Goal: Obtain resource: Obtain resource

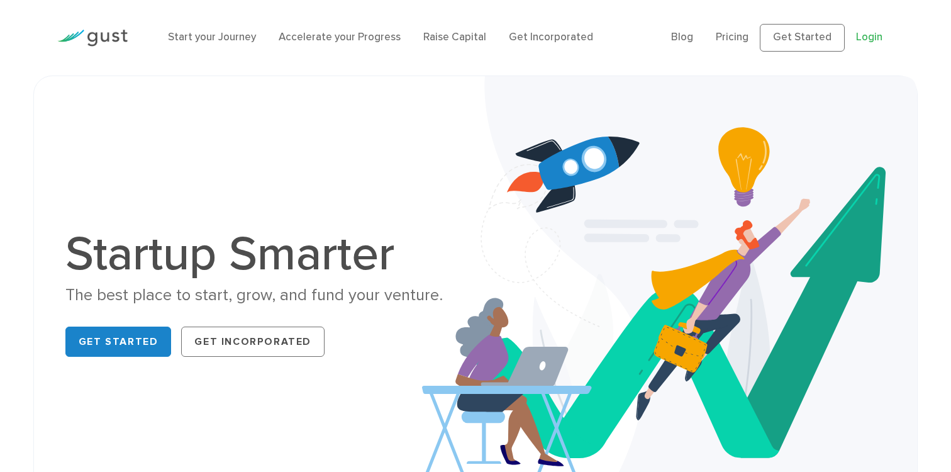
click at [876, 35] on link "Login" at bounding box center [869, 37] width 26 height 13
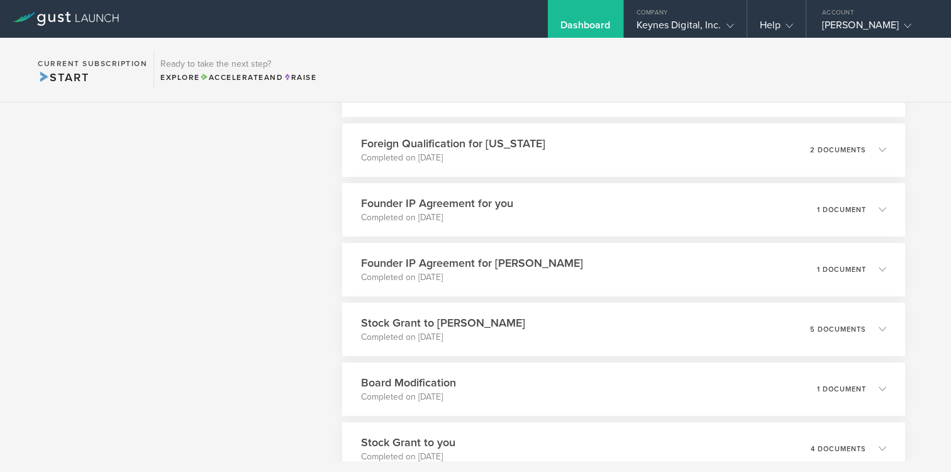
scroll to position [2795, 0]
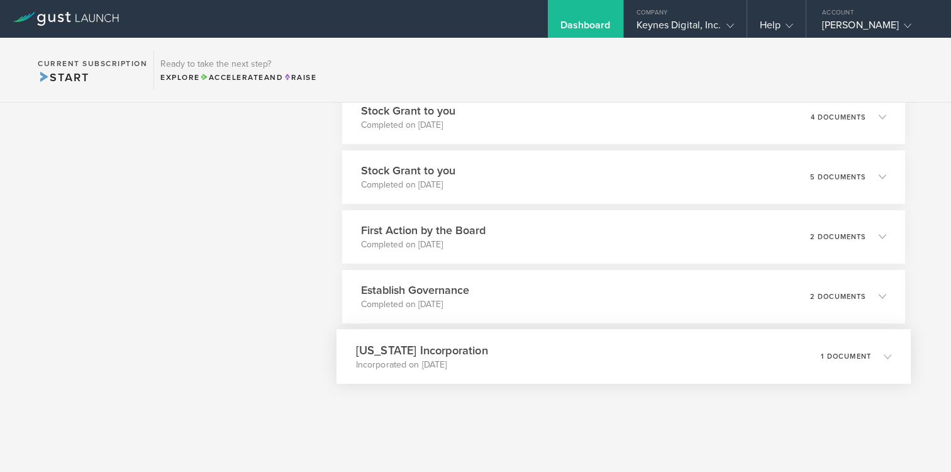
click at [698, 345] on div "Delaware Incorporation Incorporated on Jun 27, 2018 1 document" at bounding box center [624, 356] width 574 height 55
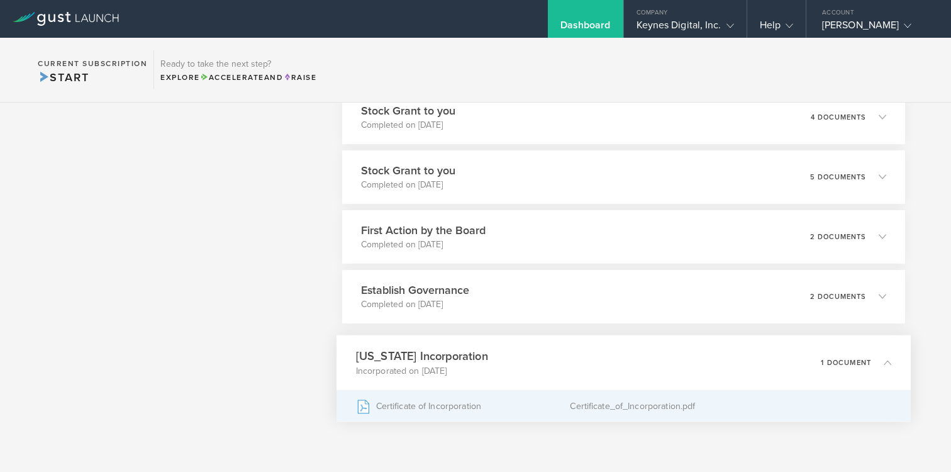
click at [469, 411] on div "Certificate of Incorporation" at bounding box center [462, 405] width 215 height 31
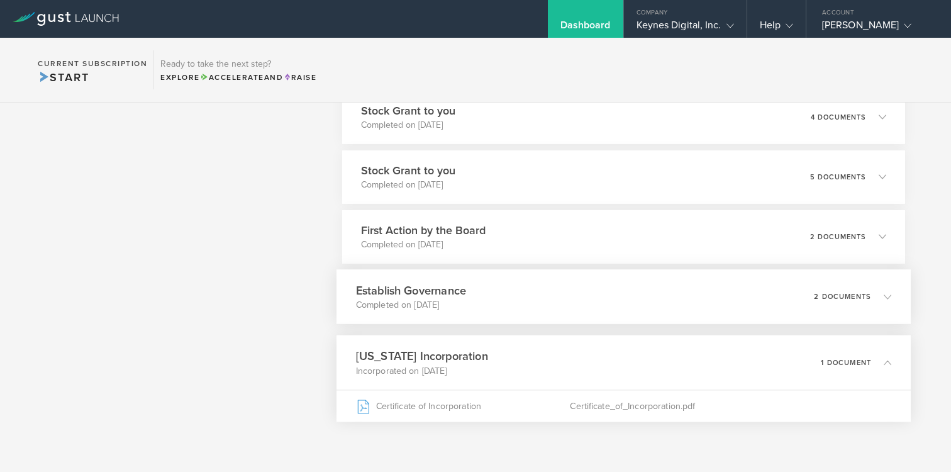
click at [504, 294] on div "Establish Governance Completed on Jul 3, 2018 2 documents" at bounding box center [624, 296] width 574 height 55
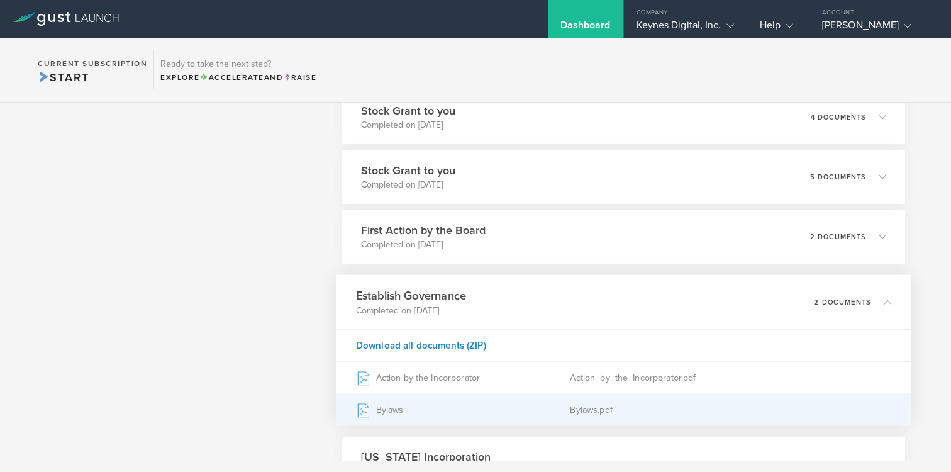
click at [433, 411] on div "Bylaws" at bounding box center [462, 409] width 215 height 31
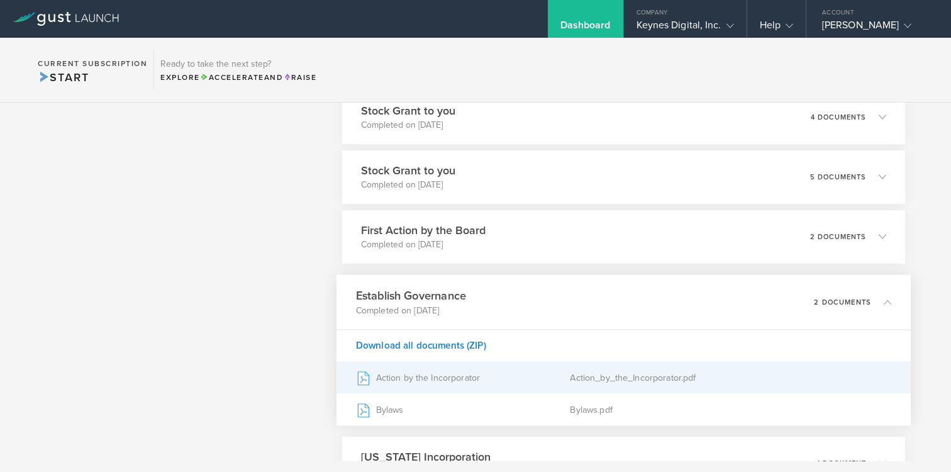
click at [423, 374] on div "Action by the Incorporator" at bounding box center [462, 377] width 215 height 31
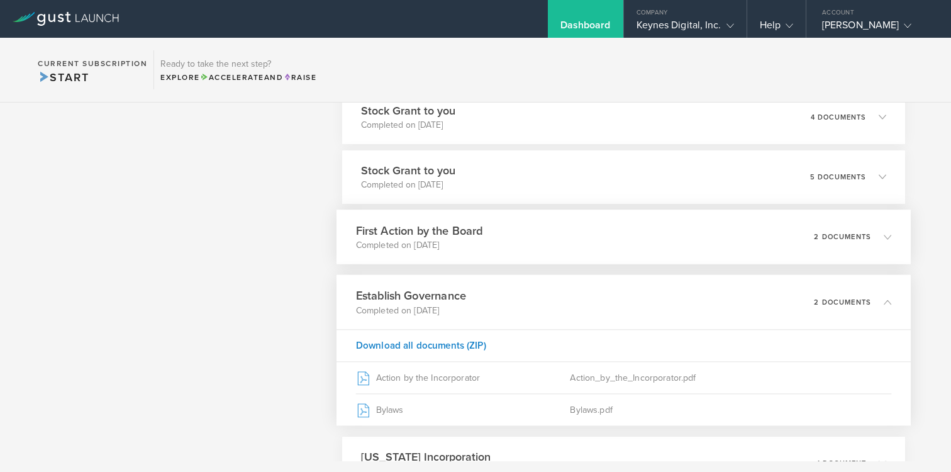
click at [493, 241] on div "First Action by the Board Completed on Jul 5, 2018 2 documents" at bounding box center [624, 236] width 574 height 55
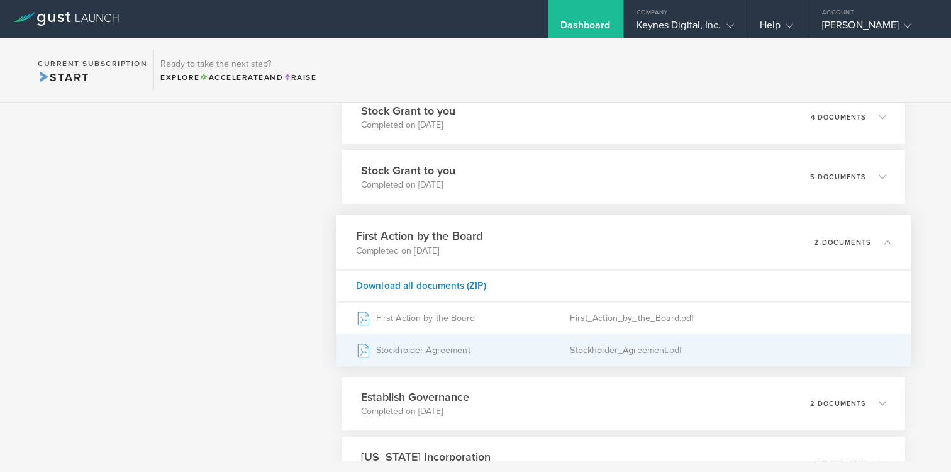
click at [471, 352] on div "Stockholder Agreement" at bounding box center [462, 349] width 215 height 31
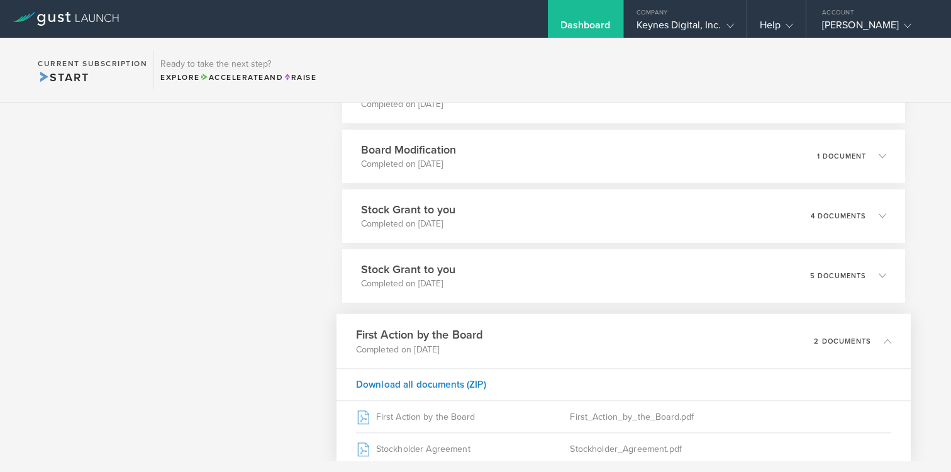
scroll to position [2677, 0]
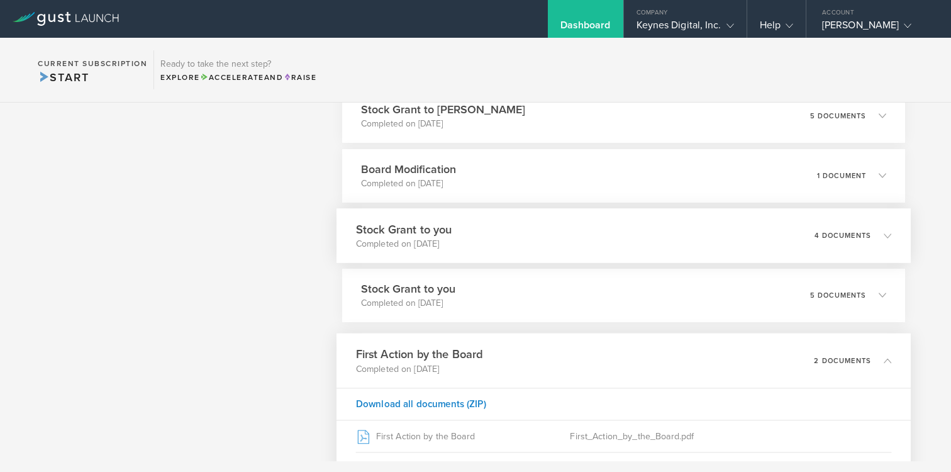
click at [530, 240] on div "Stock Grant to you Completed on Jul 15, 2018 4 documents" at bounding box center [624, 235] width 574 height 55
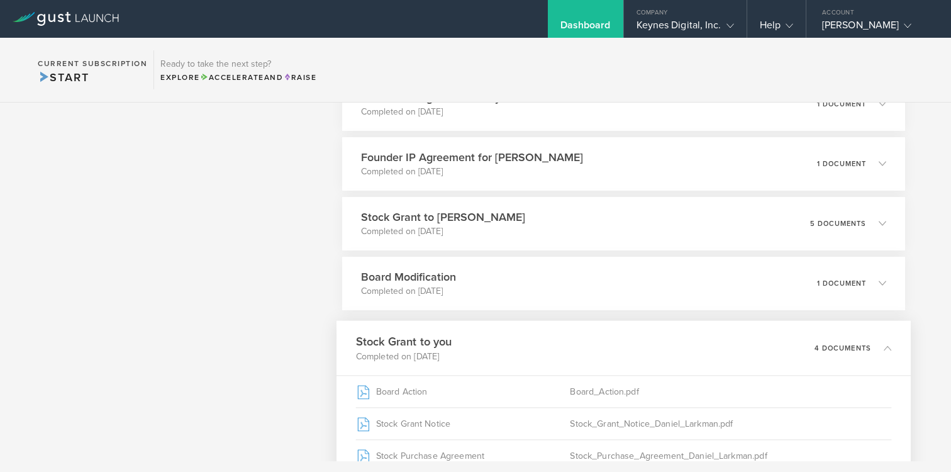
scroll to position [2569, 0]
click at [518, 287] on div "Board Modification Completed on Jul 15, 2018 1 document" at bounding box center [624, 284] width 574 height 55
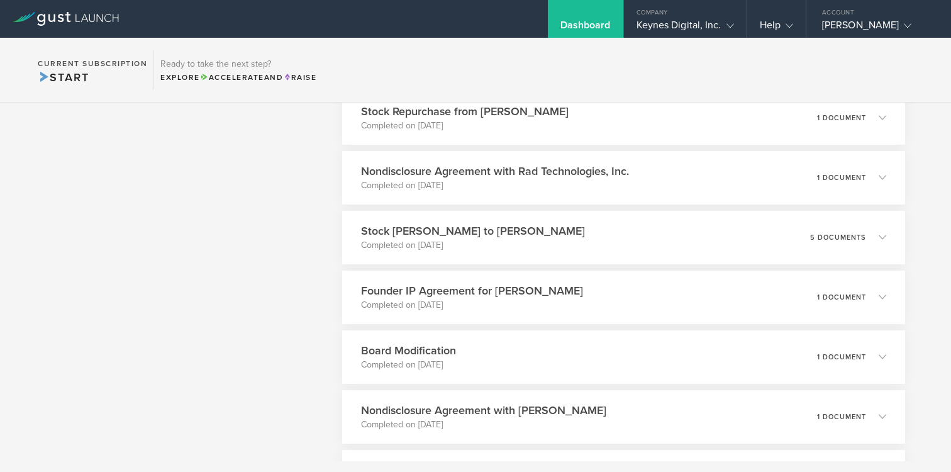
scroll to position [1829, 0]
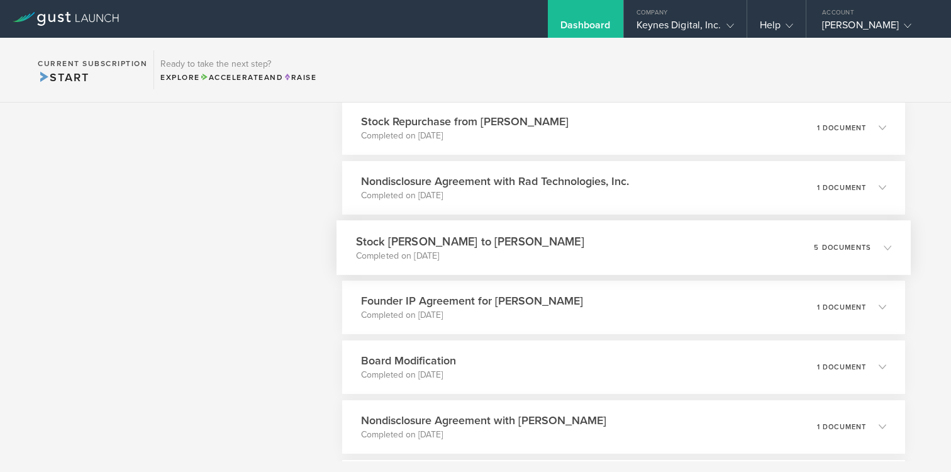
click at [550, 250] on div "Stock Grant to Fiona Mckinnon Completed on Mar 22, 2019 5 documents" at bounding box center [624, 247] width 574 height 55
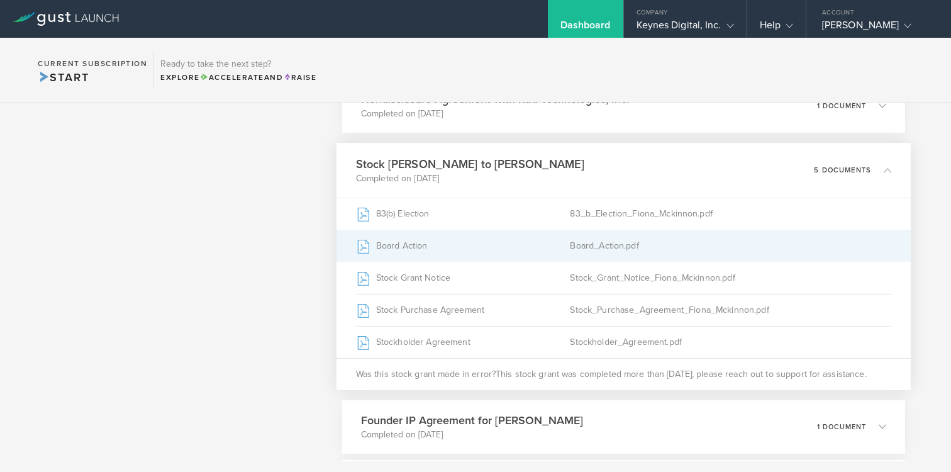
scroll to position [1913, 0]
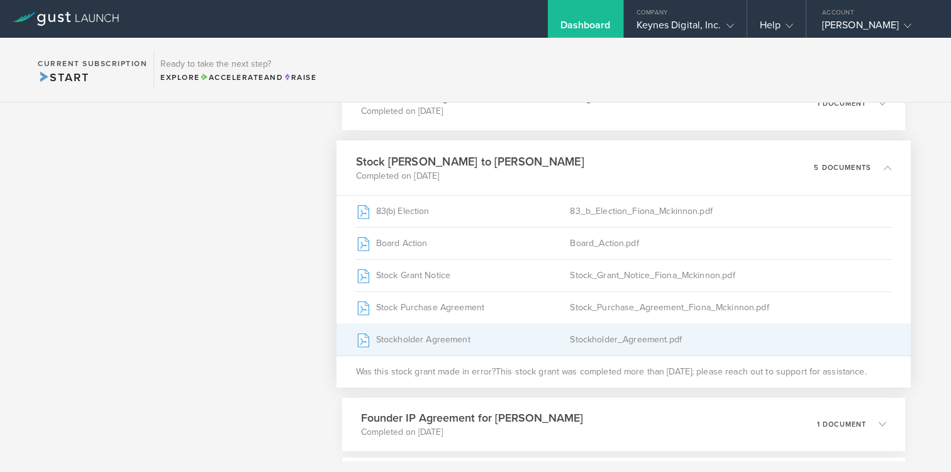
click at [544, 337] on div "Stockholder Agreement" at bounding box center [462, 338] width 215 height 31
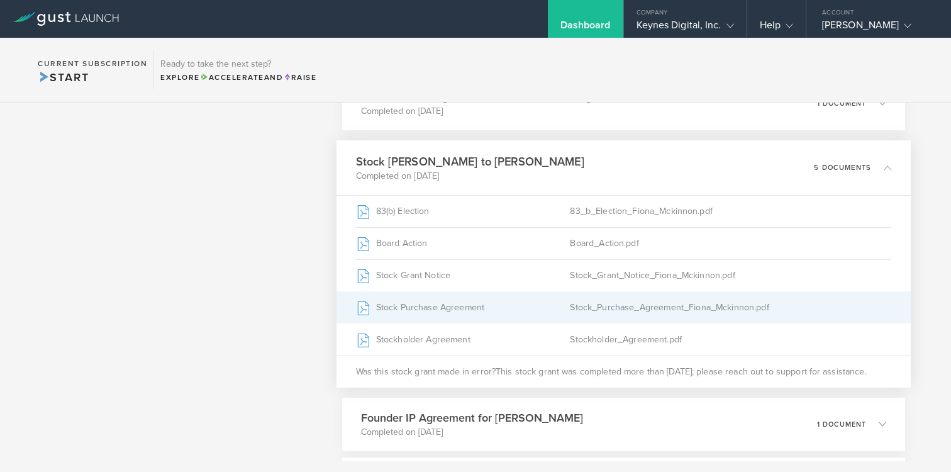
click at [516, 303] on div "Stock Purchase Agreement" at bounding box center [462, 306] width 215 height 31
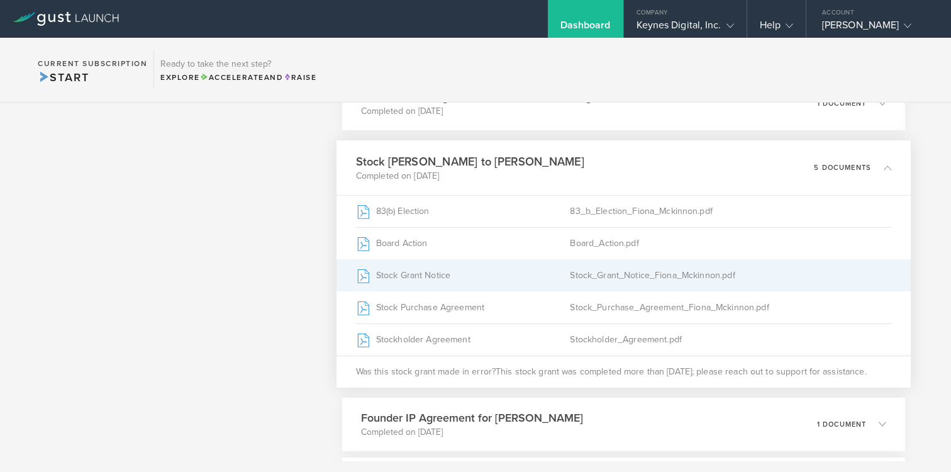
click at [478, 270] on div "Stock Grant Notice" at bounding box center [462, 274] width 215 height 31
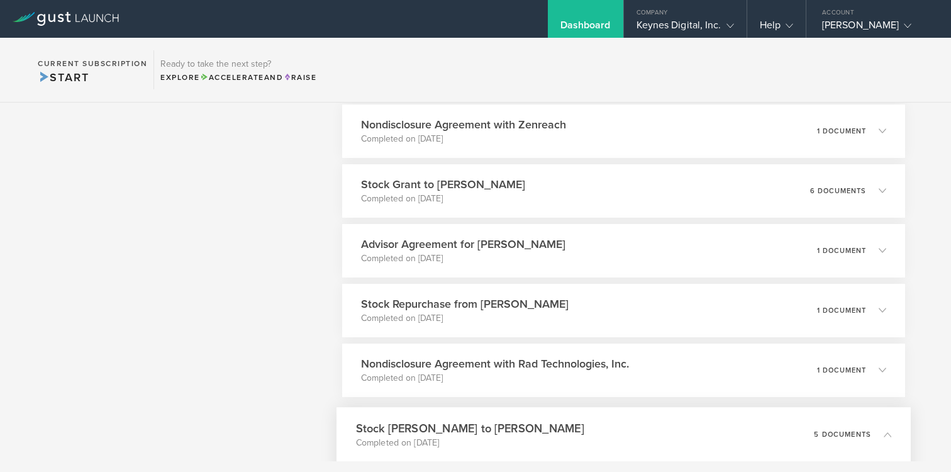
scroll to position [1625, 0]
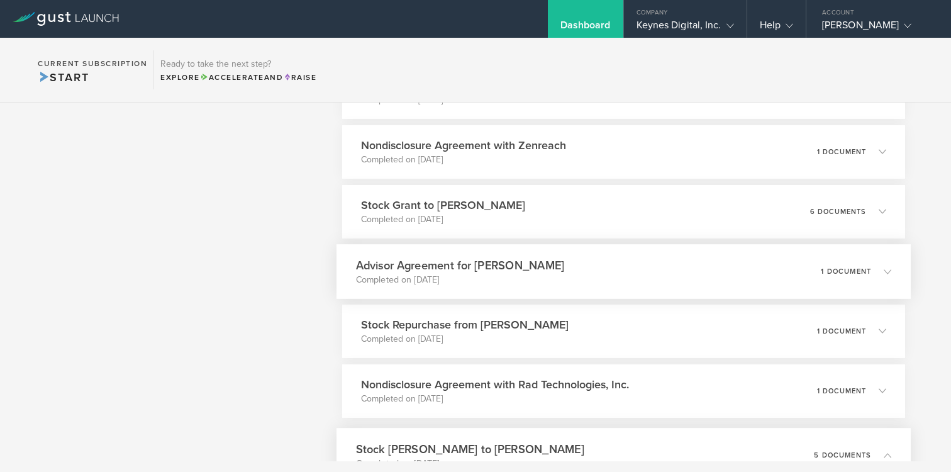
click at [542, 270] on h3 "Advisor Agreement for Christopher Chen" at bounding box center [459, 265] width 209 height 17
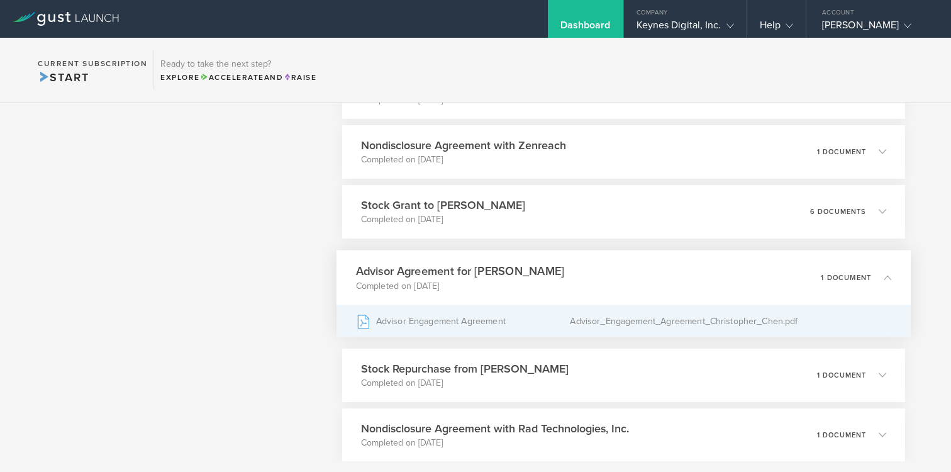
click at [454, 319] on div "Advisor Engagement Agreement" at bounding box center [462, 320] width 215 height 31
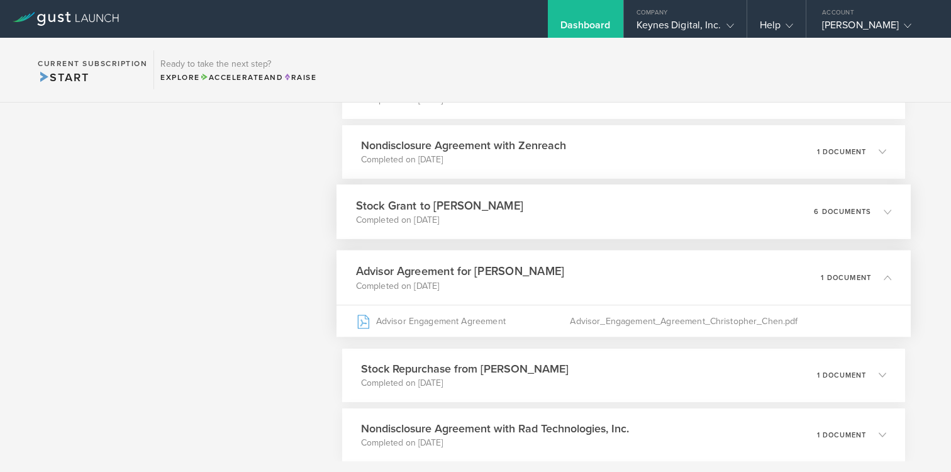
click at [535, 211] on div "Stock Grant to Christopher Chen Completed on Jul 26, 2019 6 documents" at bounding box center [624, 211] width 574 height 55
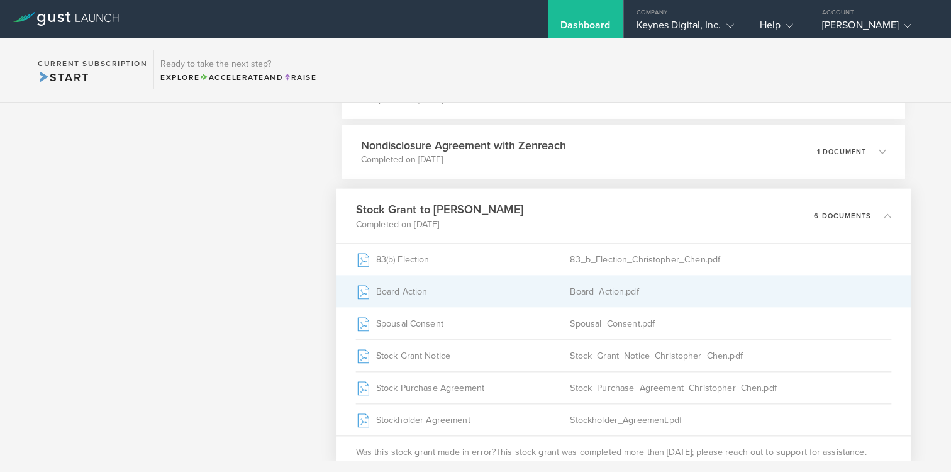
scroll to position [1688, 0]
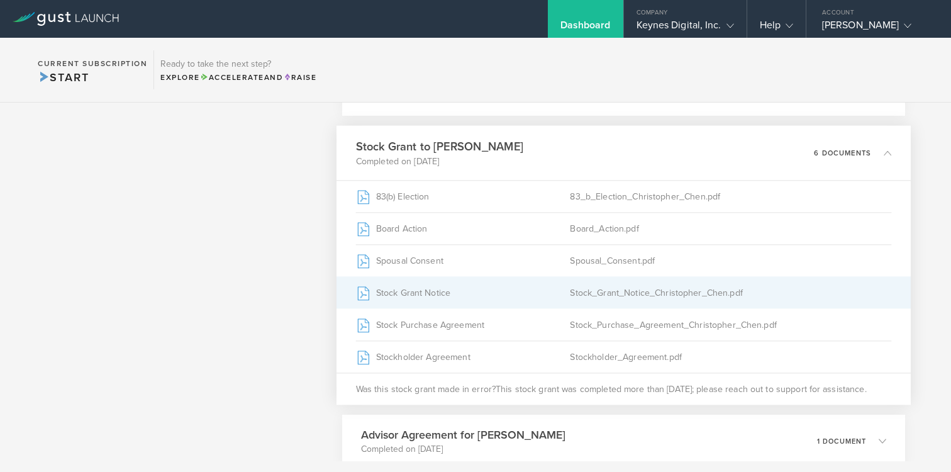
click at [487, 288] on div "Stock Grant Notice" at bounding box center [462, 292] width 215 height 31
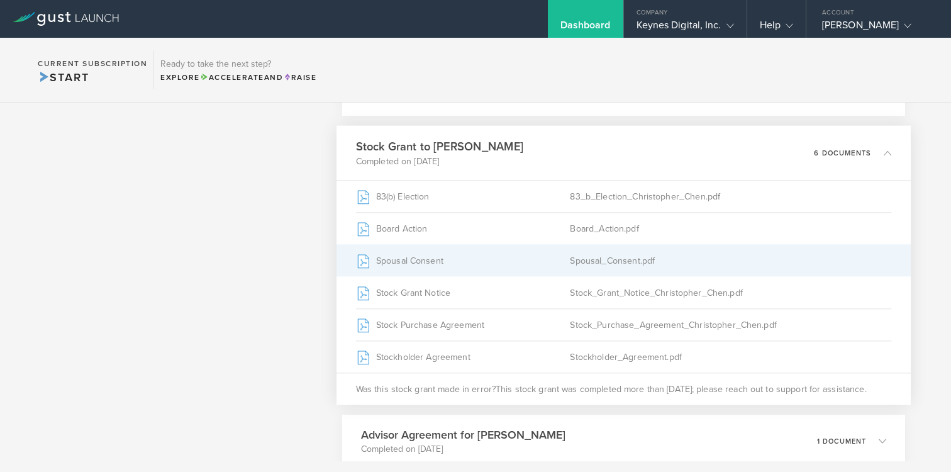
click at [431, 255] on div "Spousal Consent" at bounding box center [462, 260] width 215 height 31
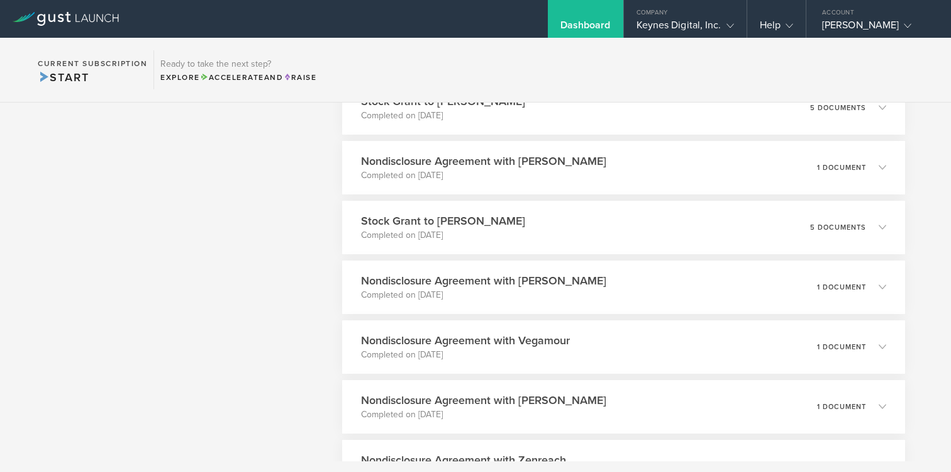
scroll to position [1313, 0]
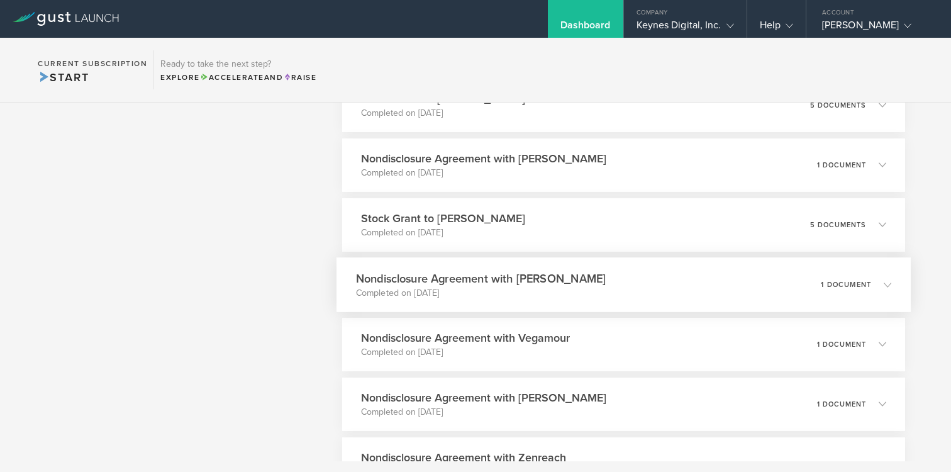
click at [498, 293] on p "Completed on Dec 4, 2019" at bounding box center [480, 292] width 250 height 13
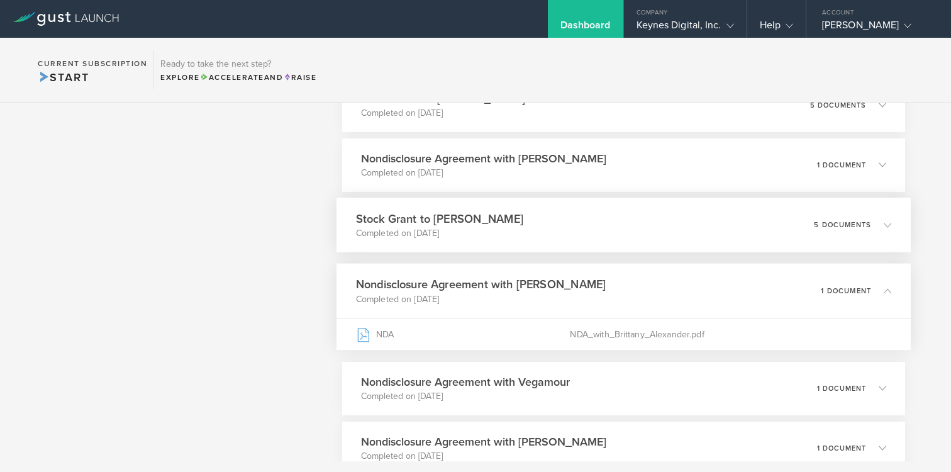
click at [510, 236] on p "Completed on Dec 26, 2019" at bounding box center [438, 232] width 167 height 13
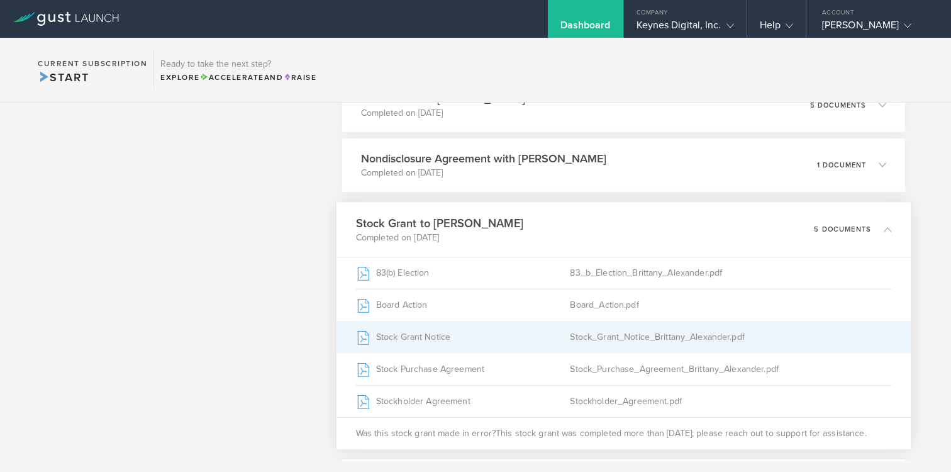
click at [491, 332] on div "Stock Grant Notice" at bounding box center [462, 336] width 215 height 31
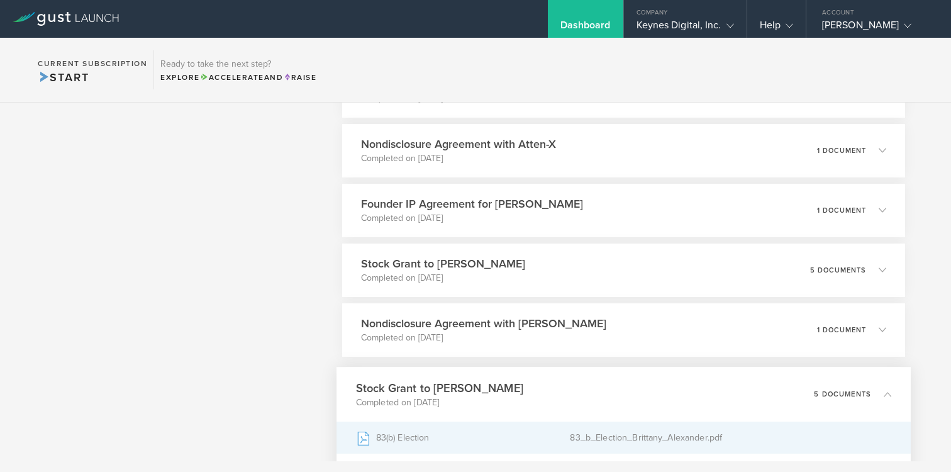
scroll to position [1146, 0]
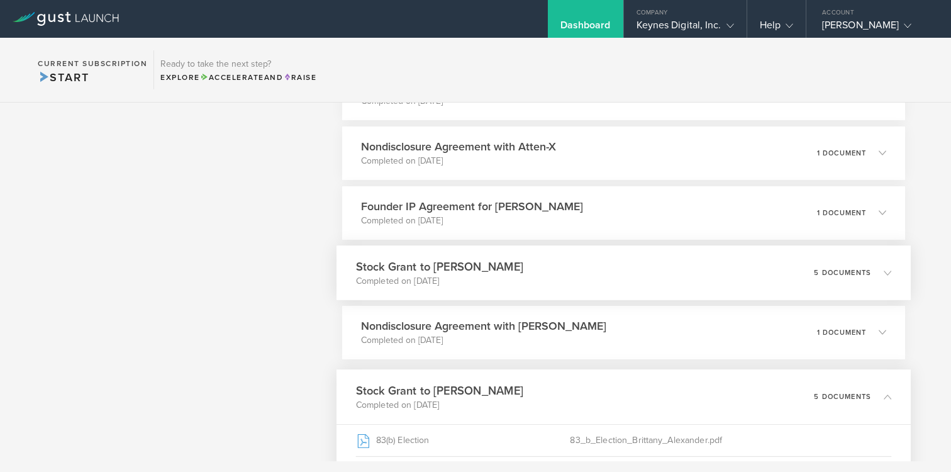
click at [478, 284] on p "Completed on Jun 26, 2020" at bounding box center [438, 280] width 167 height 13
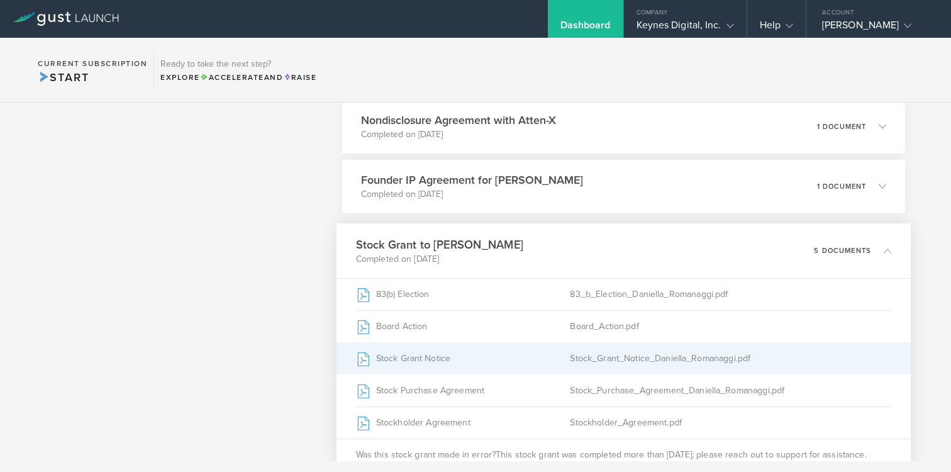
scroll to position [1174, 0]
click at [527, 359] on div "Stock Grant Notice" at bounding box center [462, 356] width 215 height 31
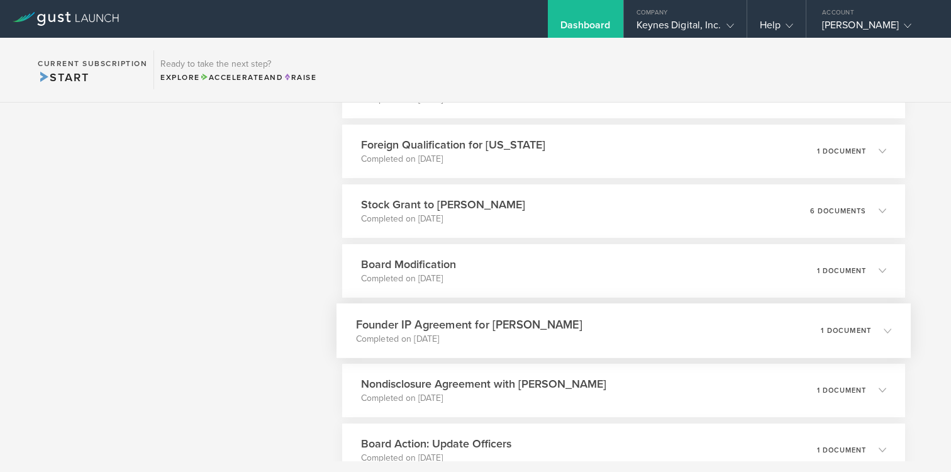
scroll to position [788, 0]
click at [546, 216] on div "Stock Grant to Sian Wang Completed on Aug 28, 2020 6 documents" at bounding box center [624, 212] width 574 height 55
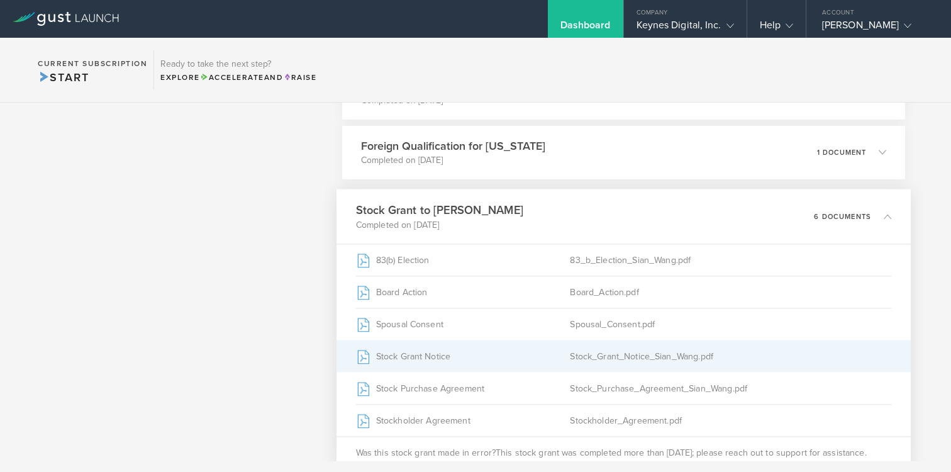
click at [532, 352] on div "Stock Grant Notice" at bounding box center [462, 355] width 215 height 31
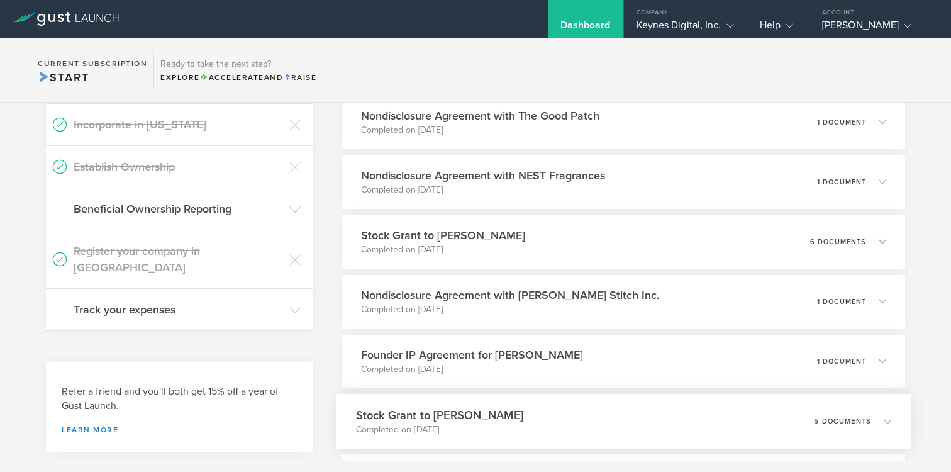
scroll to position [249, 0]
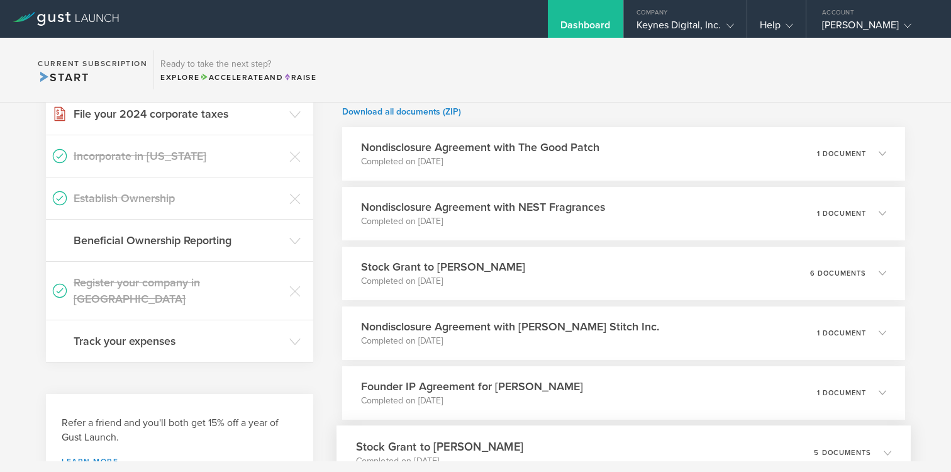
click at [439, 271] on h3 "Stock Grant to Christopher Chen" at bounding box center [443, 267] width 164 height 16
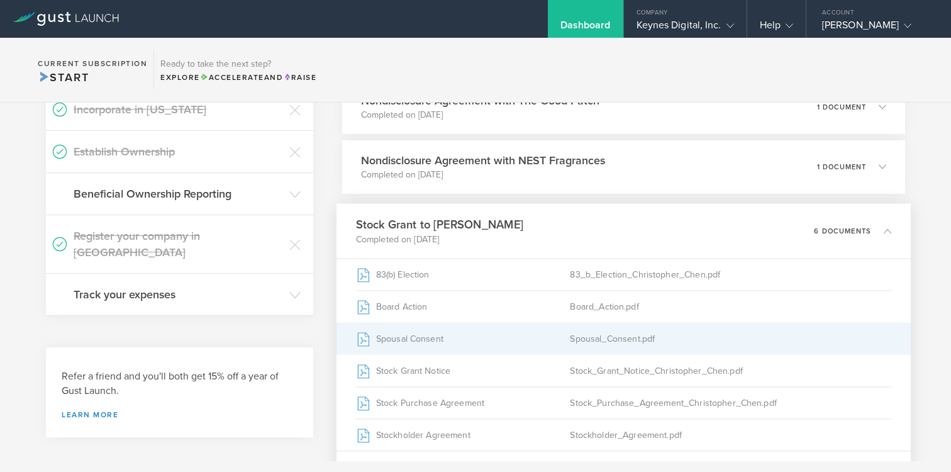
scroll to position [296, 0]
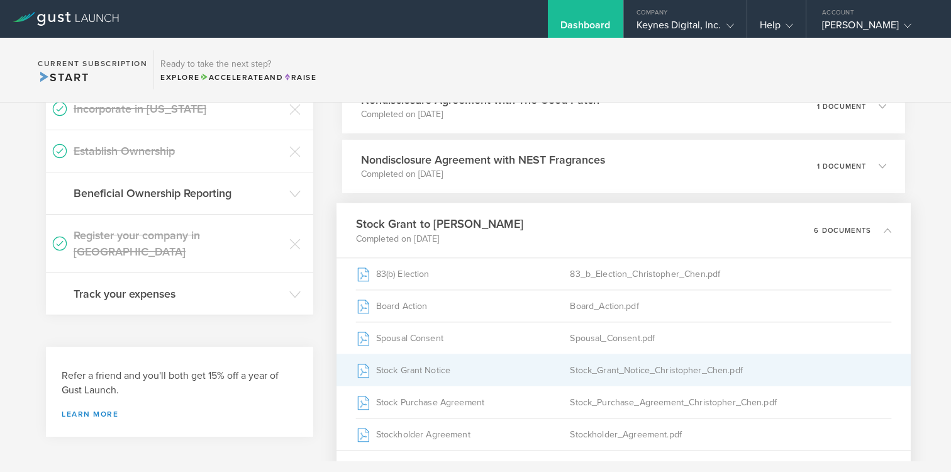
click at [432, 372] on div "Stock Grant Notice" at bounding box center [462, 369] width 215 height 31
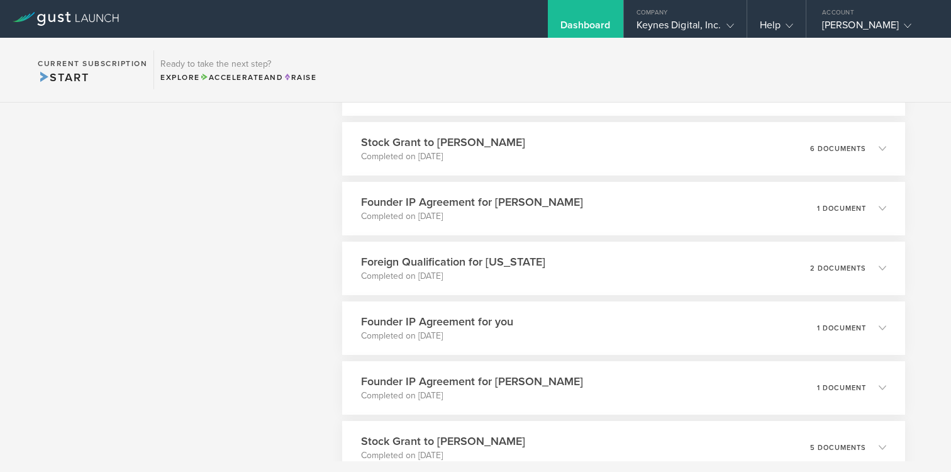
scroll to position [3028, 0]
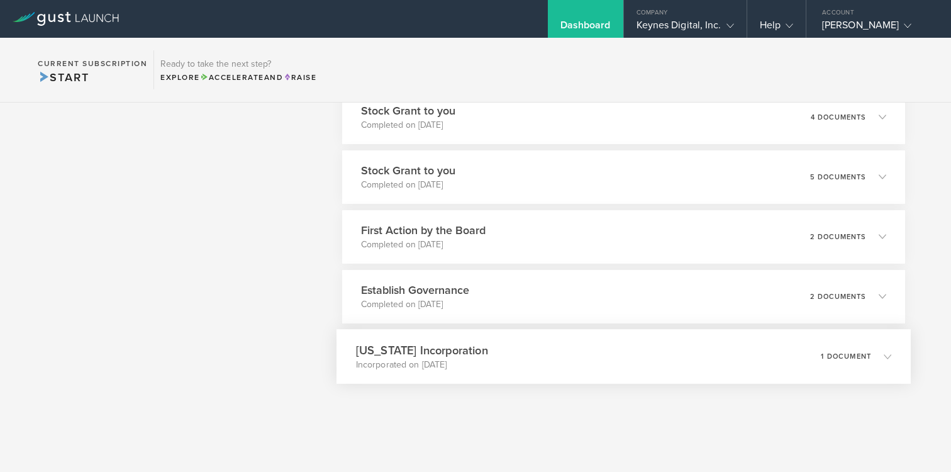
click at [520, 355] on div "Delaware Incorporation Incorporated on Jun 27, 2018 1 document" at bounding box center [624, 356] width 574 height 55
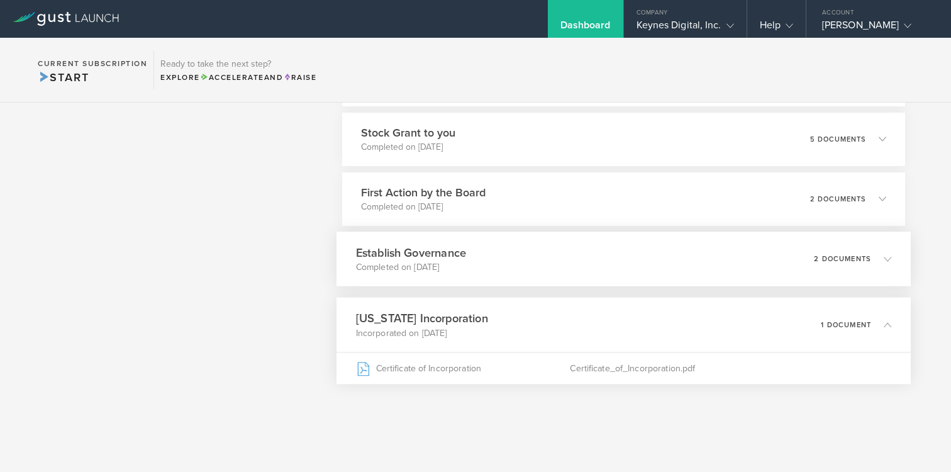
click at [526, 270] on div "Establish Governance Completed on Jul 3, 2018 2 documents" at bounding box center [624, 258] width 574 height 55
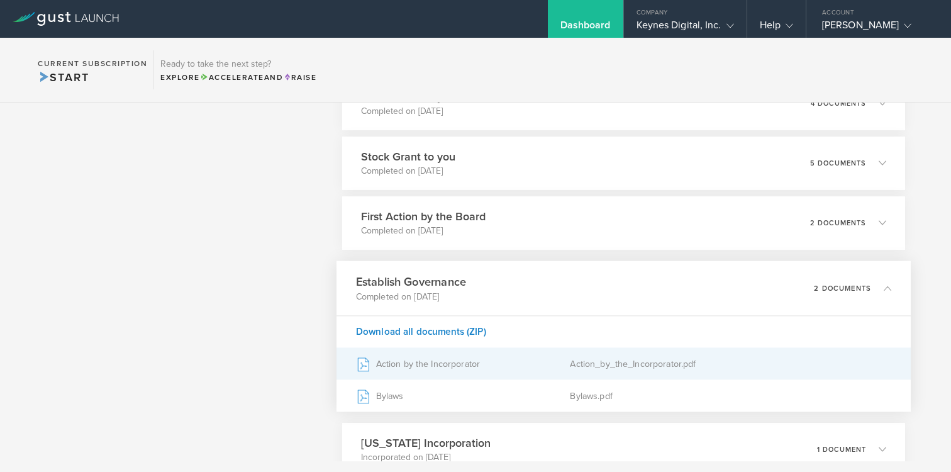
scroll to position [2801, 0]
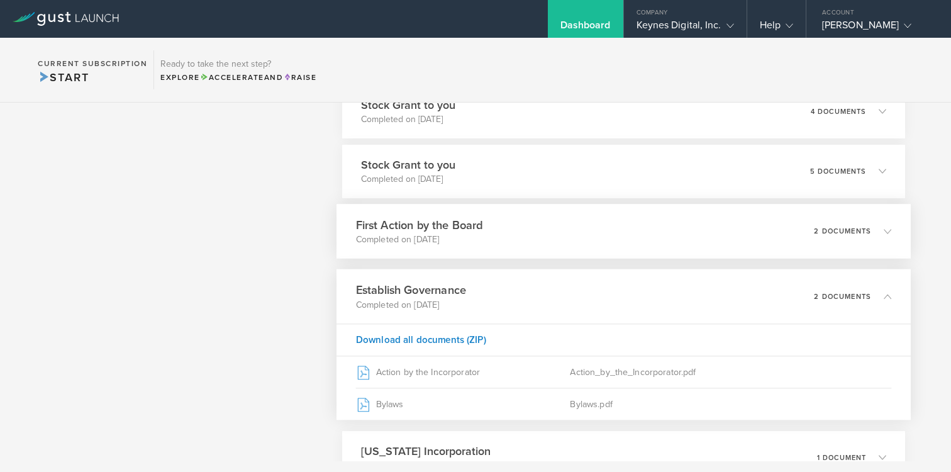
click at [516, 229] on div "First Action by the Board Completed on Jul 5, 2018 2 documents" at bounding box center [624, 231] width 574 height 55
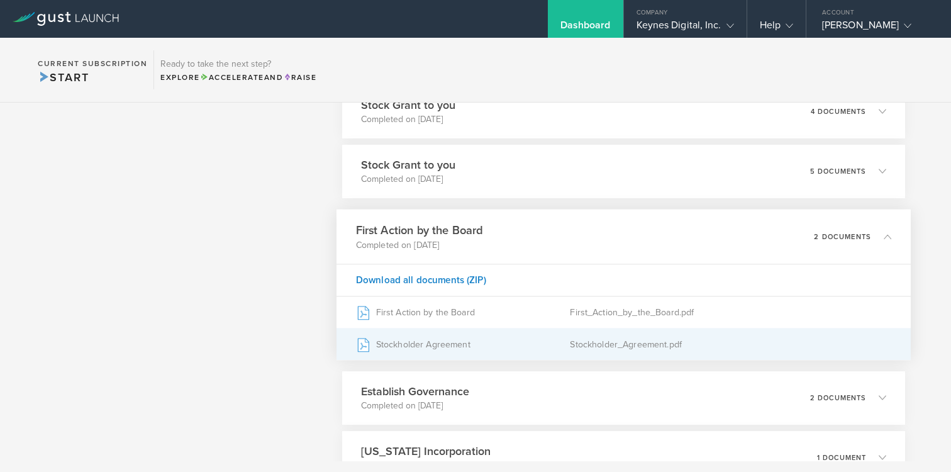
click at [464, 347] on div "Stockholder Agreement" at bounding box center [462, 343] width 215 height 31
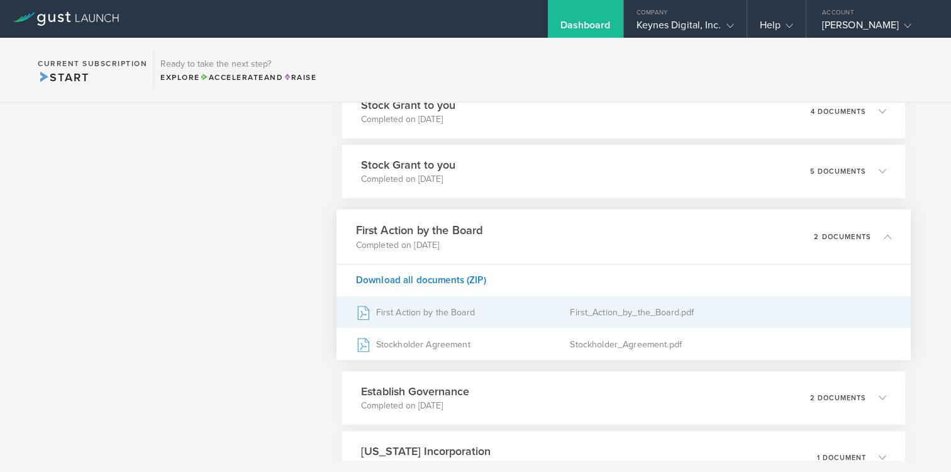
click at [454, 319] on div "First Action by the Board" at bounding box center [462, 311] width 215 height 31
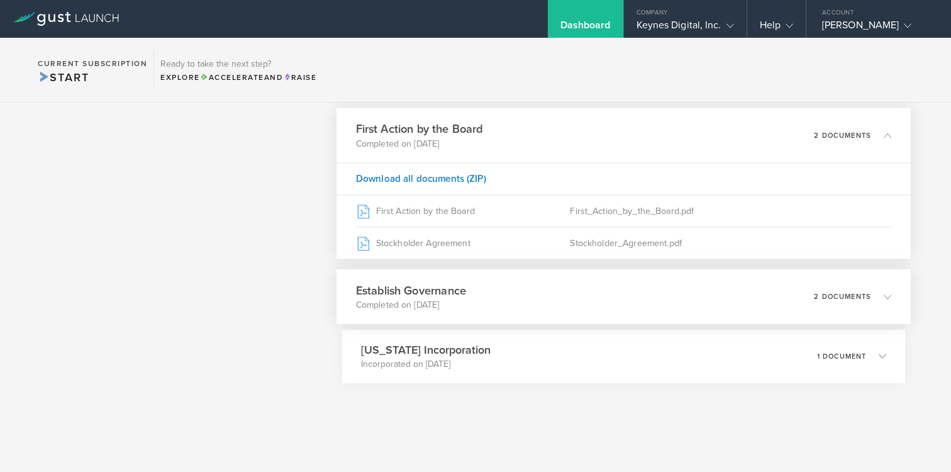
click at [510, 302] on div "Establish Governance Completed on Jul 3, 2018 2 documents" at bounding box center [624, 296] width 574 height 55
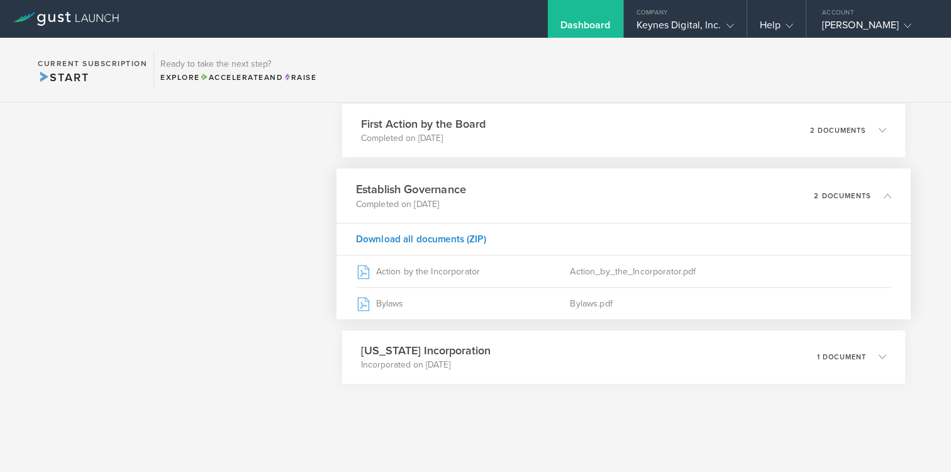
scroll to position [2902, 0]
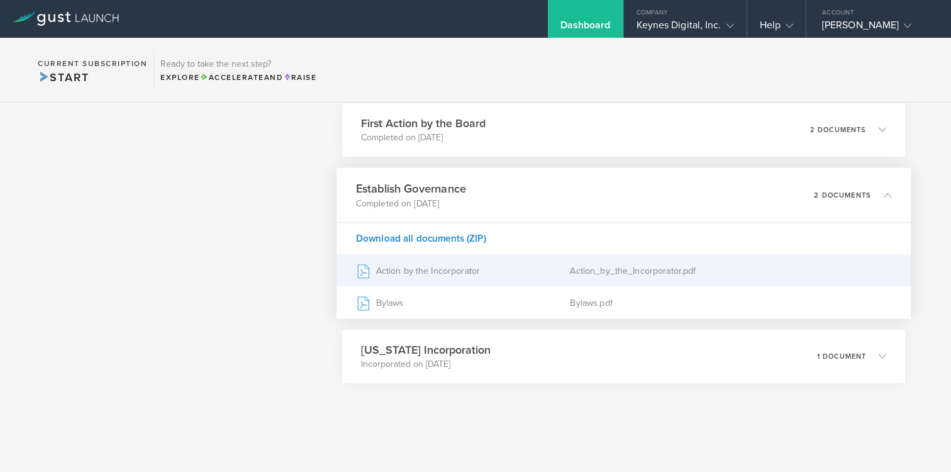
click at [462, 276] on div "Action by the Incorporator" at bounding box center [462, 270] width 215 height 31
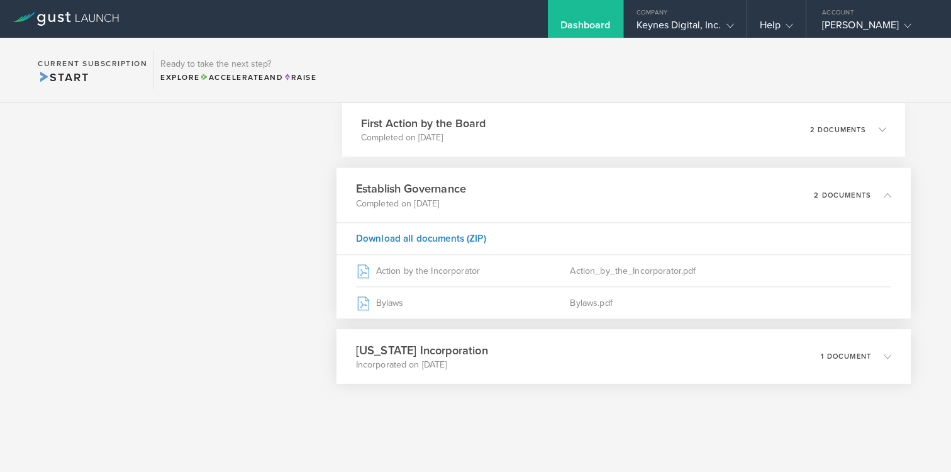
click at [523, 379] on div "Delaware Incorporation Incorporated on Jun 27, 2018 1 document" at bounding box center [624, 356] width 574 height 55
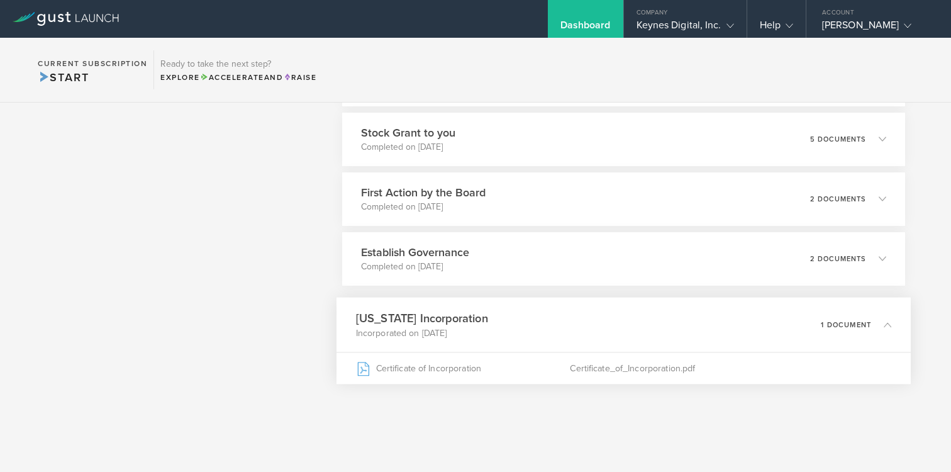
scroll to position [2833, 0]
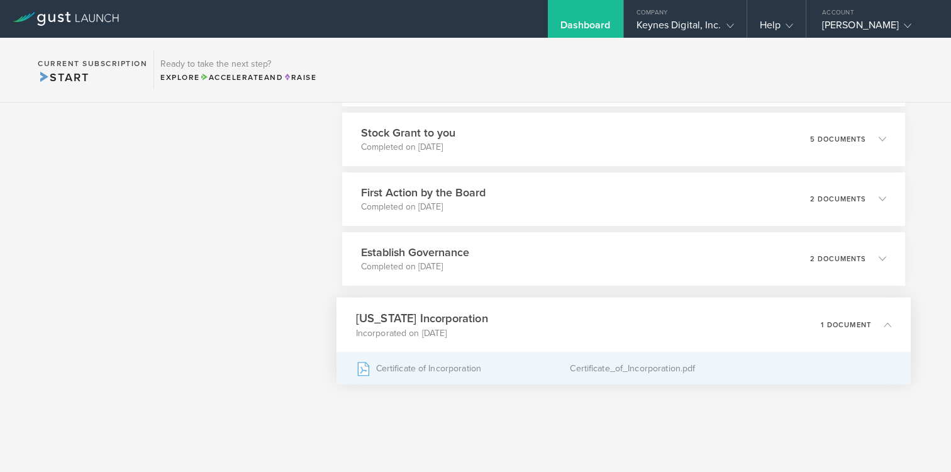
click at [506, 367] on div "Certificate of Incorporation" at bounding box center [462, 367] width 215 height 31
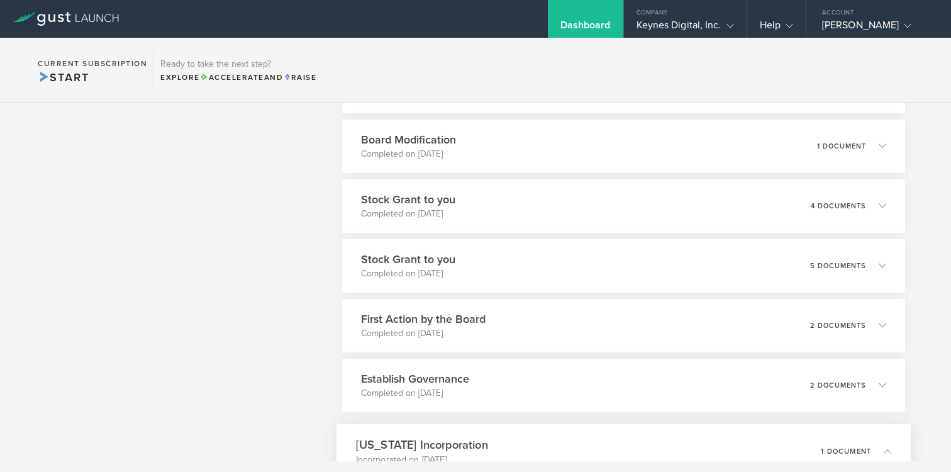
scroll to position [2696, 0]
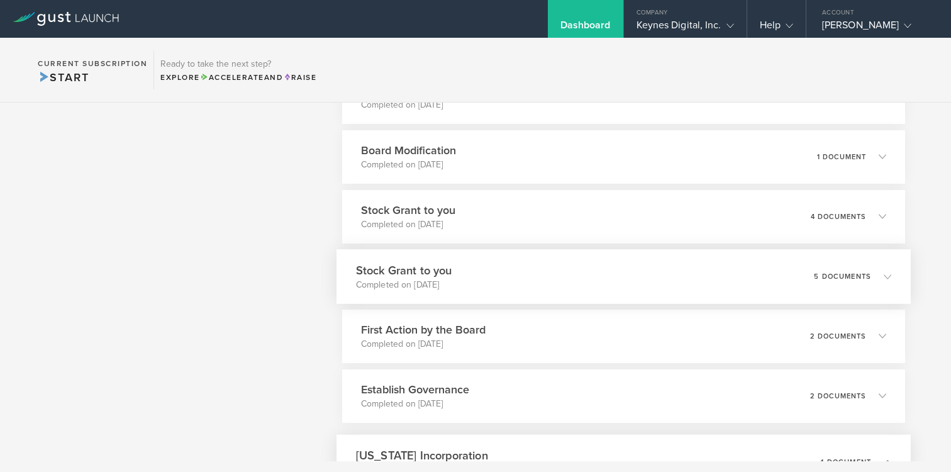
click at [620, 282] on div "Stock Grant to you Completed on Jul 15, 2018 5 documents" at bounding box center [624, 276] width 574 height 55
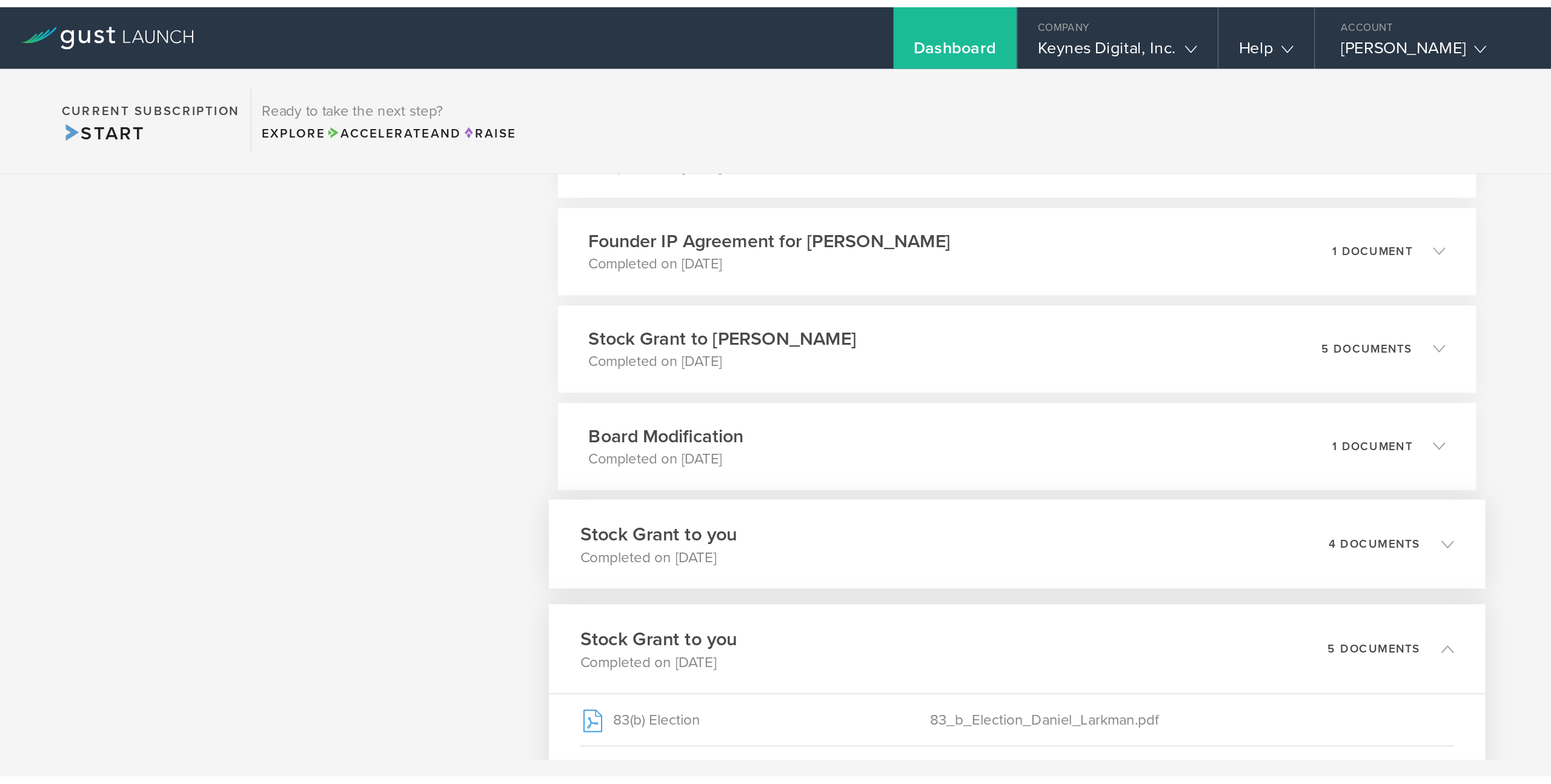
scroll to position [2490, 0]
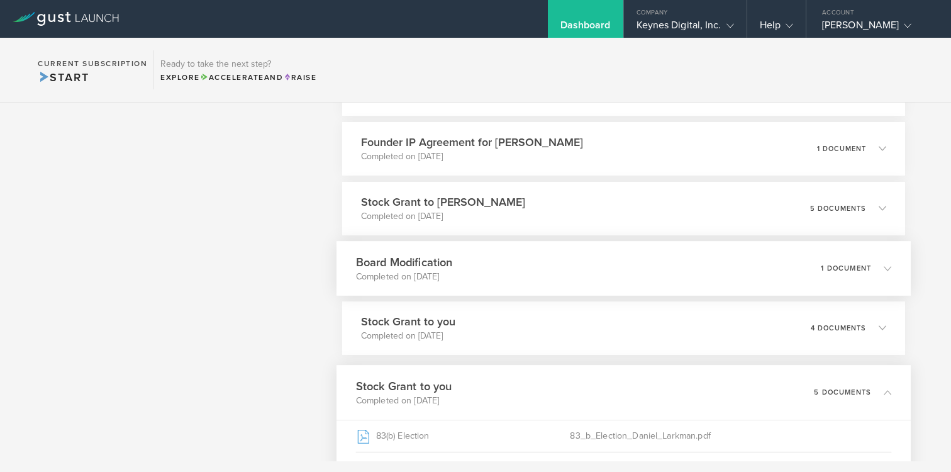
click at [581, 270] on div "Board Modification Completed on Jul 15, 2018 1 document" at bounding box center [624, 268] width 574 height 55
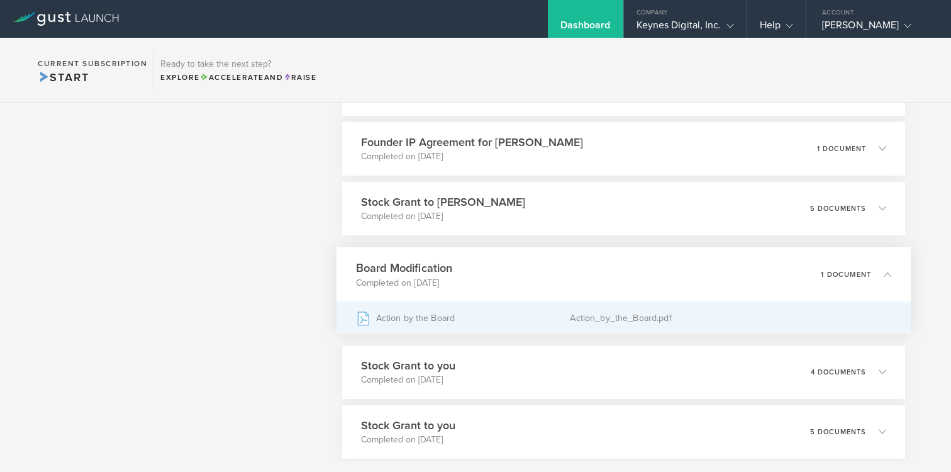
click at [505, 313] on div "Action by the Board" at bounding box center [462, 317] width 215 height 31
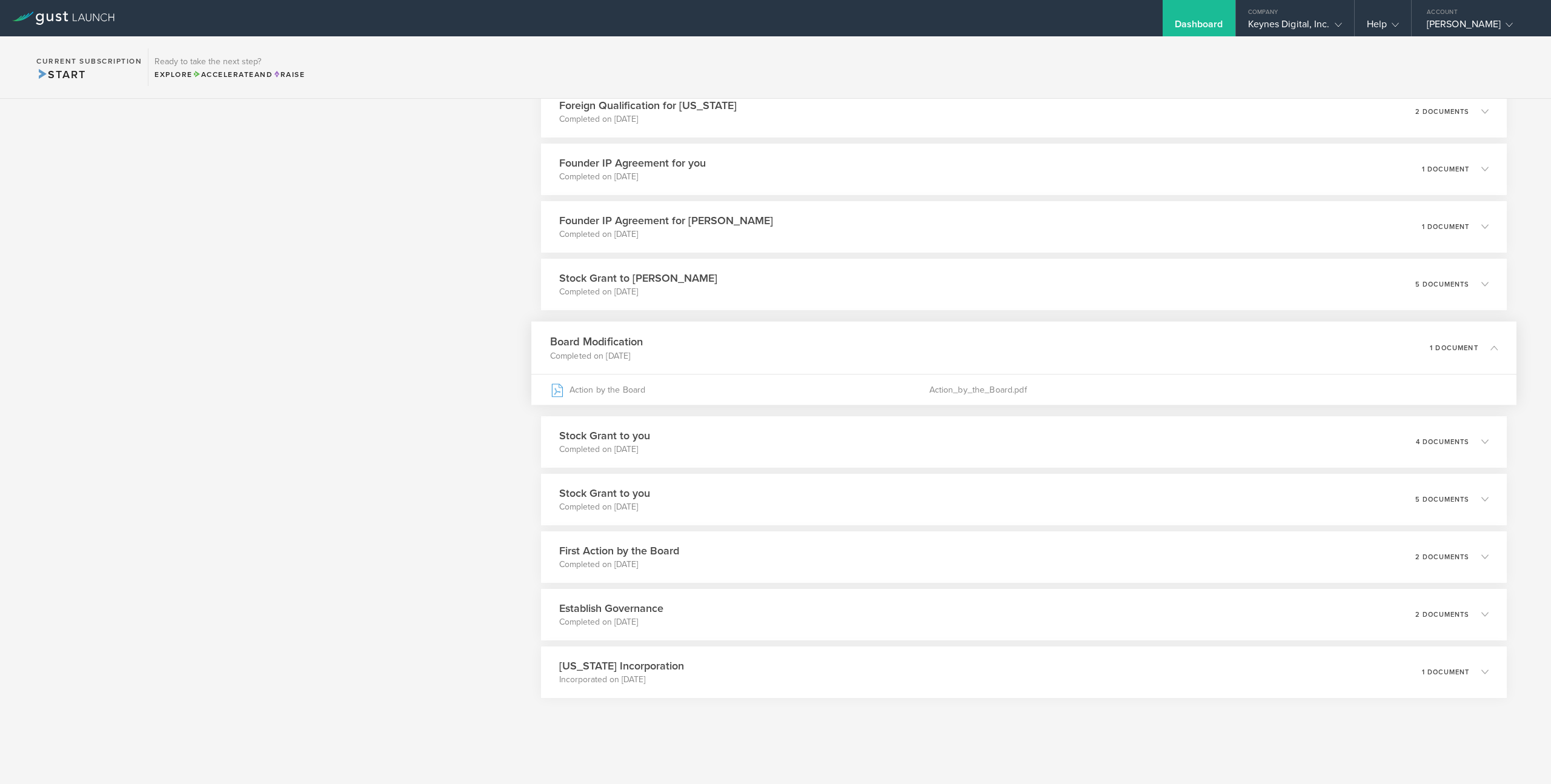
scroll to position [2391, 0]
